Goal: Information Seeking & Learning: Learn about a topic

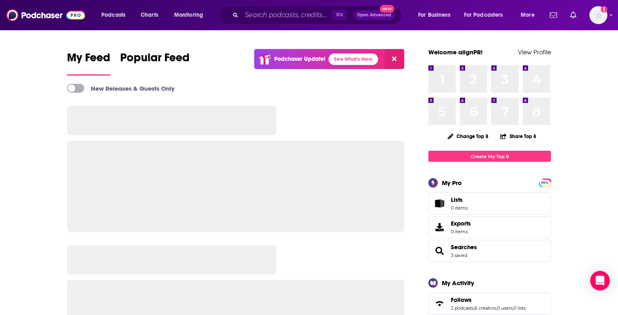
click at [281, 7] on div "⌘ K Open Advanced New" at bounding box center [310, 15] width 183 height 19
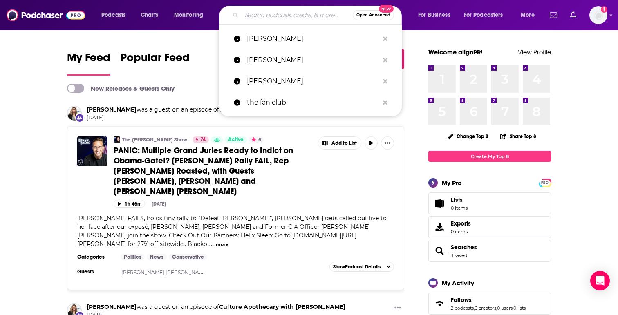
click at [264, 16] on input "Search podcasts, credits, & more..." at bounding box center [297, 15] width 111 height 13
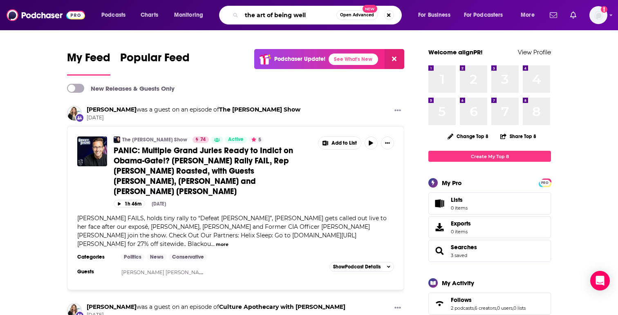
type input "the art of being well"
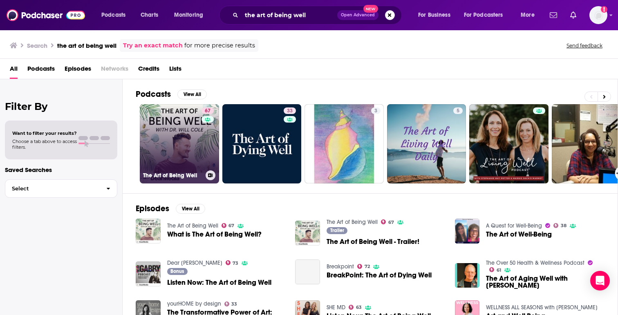
click at [169, 149] on link "67 The Art of Being Well" at bounding box center [179, 143] width 79 height 79
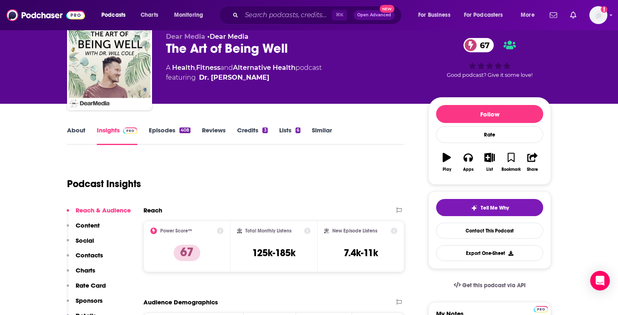
scroll to position [38, 0]
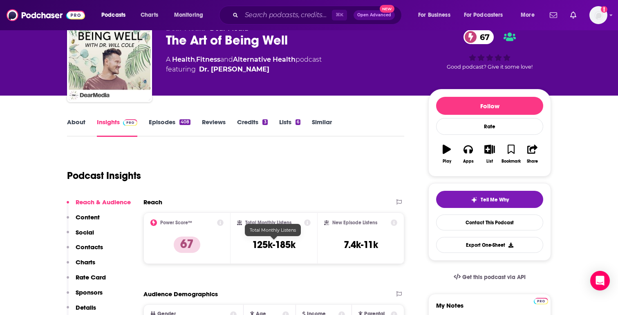
click at [254, 244] on h3 "125k-185k" at bounding box center [273, 245] width 43 height 12
click at [270, 247] on h3 "125k-185k" at bounding box center [273, 245] width 43 height 12
click at [297, 245] on div "Total Monthly Listens 125k-185k" at bounding box center [274, 239] width 74 height 38
drag, startPoint x: 301, startPoint y: 246, endPoint x: 251, endPoint y: 246, distance: 50.3
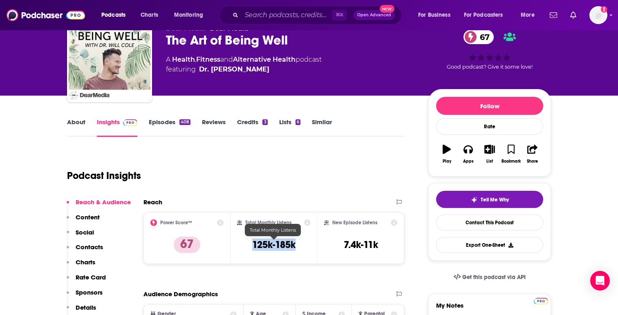
click at [251, 246] on div "Total Monthly Listens 125k-185k" at bounding box center [274, 239] width 74 height 38
copy h3 "125k-185k"
click at [278, 10] on input "Search podcasts, credits, & more..." at bounding box center [287, 15] width 90 height 13
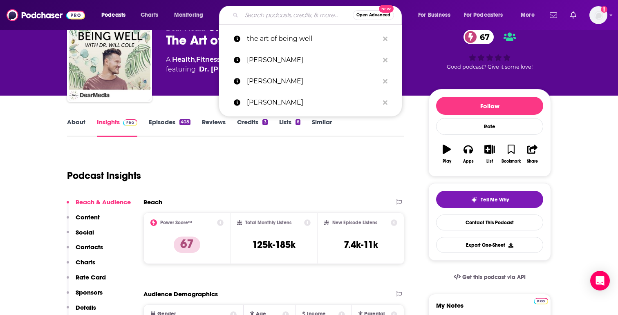
paste input "• The FreshRN Podcast with [PERSON_NAME]"
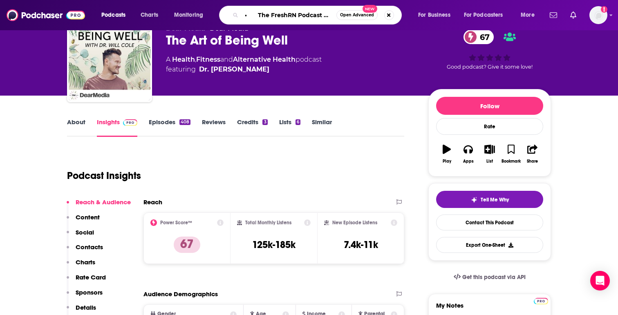
type input "• The FreshRN Podcast with [PERSON_NAME]"
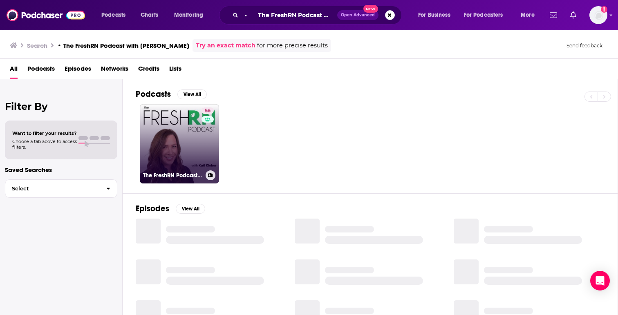
click at [175, 145] on link "56 The FreshRN Podcast with [PERSON_NAME]" at bounding box center [179, 143] width 79 height 79
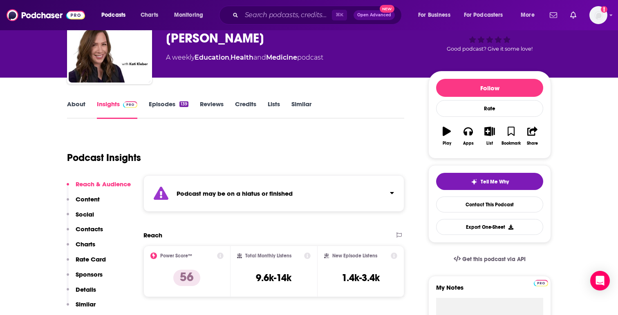
scroll to position [58, 0]
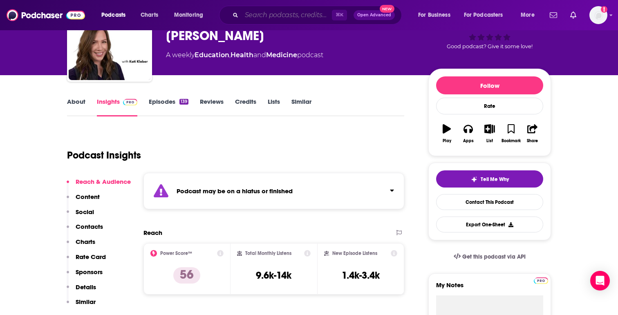
click at [270, 15] on input "Search podcasts, credits, & more..." at bounding box center [287, 15] width 90 height 13
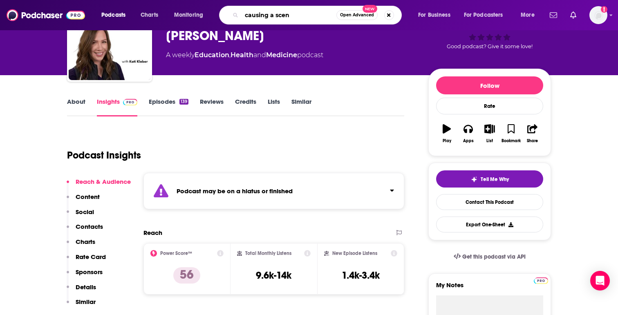
type input "causing a scene"
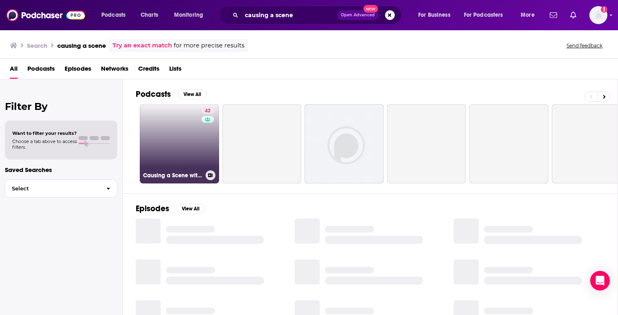
click at [181, 148] on link "42 Causing a Scene with [PERSON_NAME] and [PERSON_NAME]" at bounding box center [179, 143] width 79 height 79
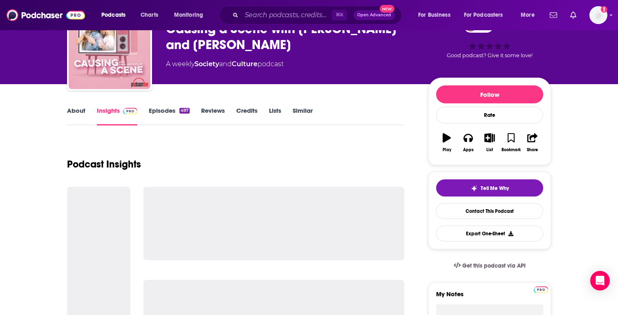
scroll to position [66, 0]
